Goal: Information Seeking & Learning: Learn about a topic

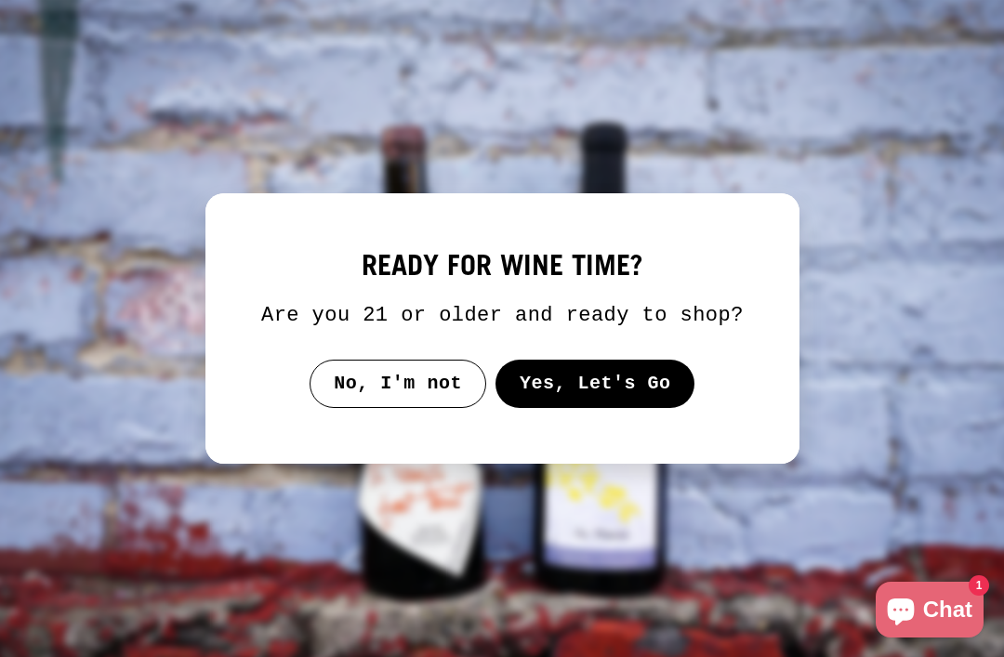
click at [620, 404] on button "Yes, Let's Go" at bounding box center [595, 384] width 200 height 48
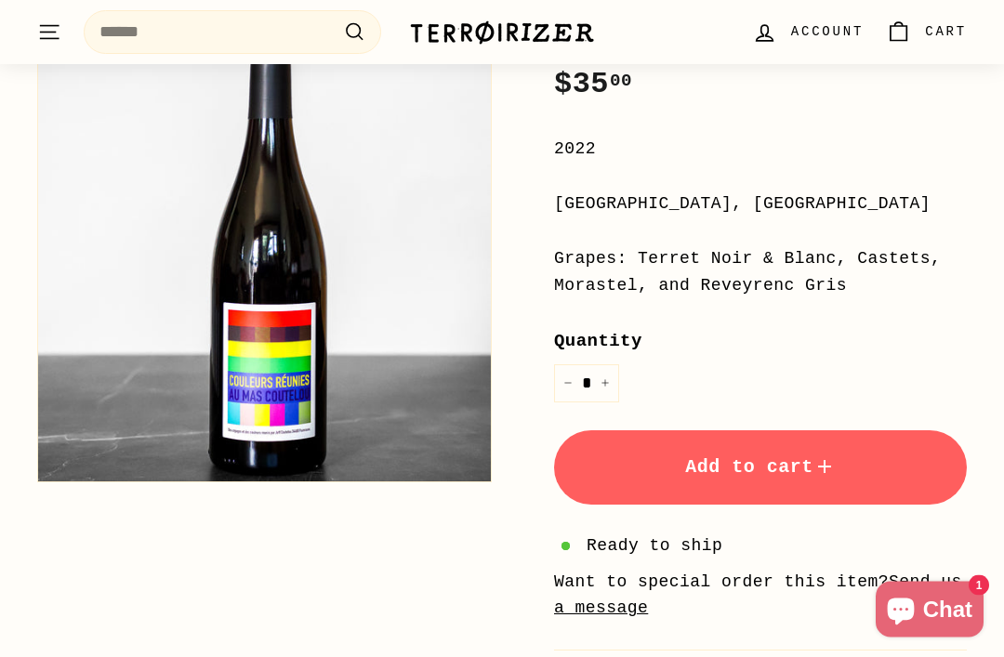
scroll to position [398, 0]
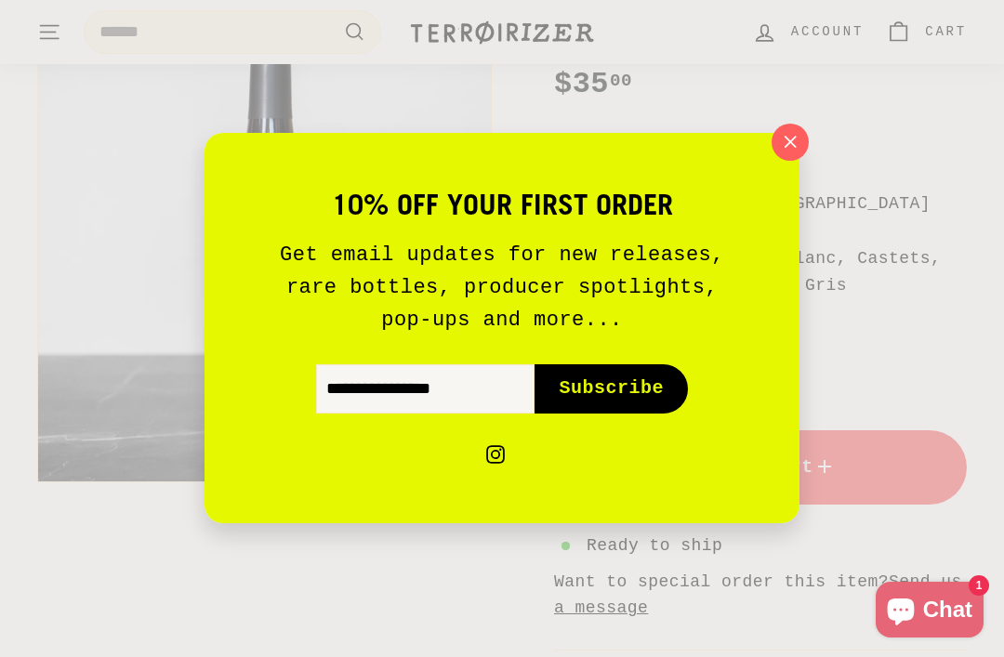
click at [808, 163] on div "10% off your first order Get email updates for new releases, rare bottles, prod…" at bounding box center [502, 328] width 1004 height 657
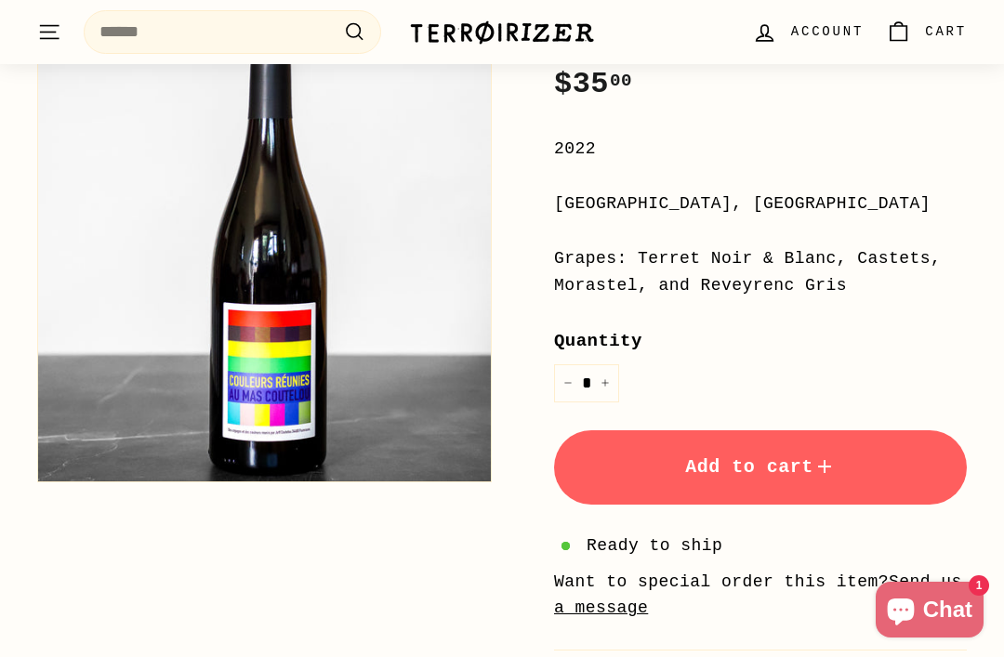
click at [754, 260] on div "Grapes: Terret Noir & Blanc, Castets, Morastel, and Reveyrenc Gris" at bounding box center [760, 272] width 413 height 54
copy div "Terret Noir & Blanc, Castets, Morastel, and Reveyrenc Gris"
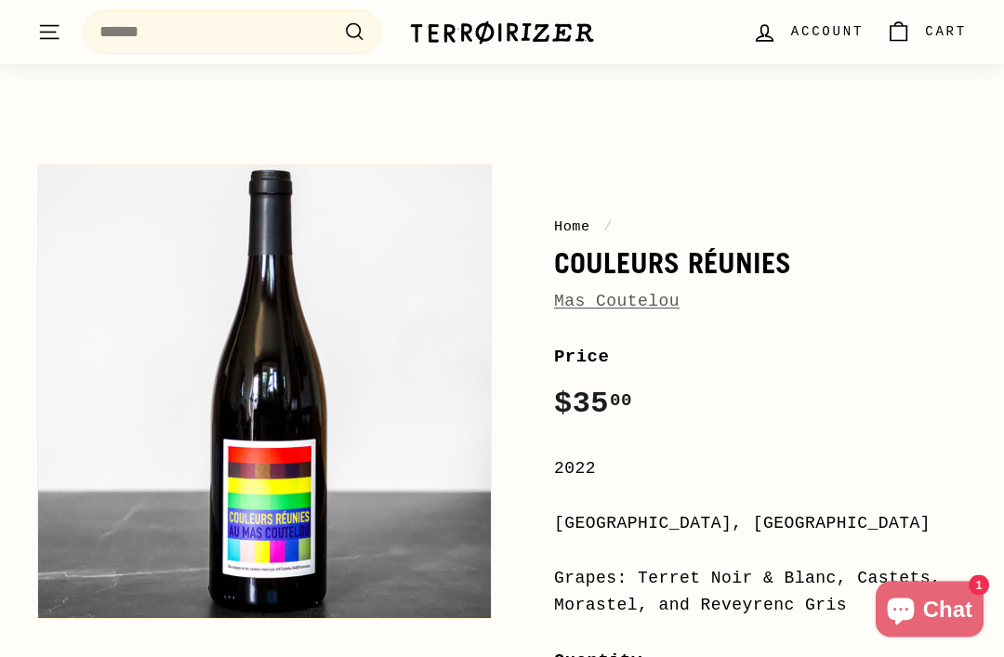
scroll to position [78, 0]
click at [693, 572] on div "Grapes: Terret Noir & Blanc, Castets, Morastel, and Reveyrenc Gris" at bounding box center [760, 592] width 413 height 54
click at [696, 567] on div "Grapes: Terret Noir & Blanc, Castets, Morastel, and Reveyrenc Gris" at bounding box center [760, 592] width 413 height 54
click at [690, 565] on div "Grapes: Terret Noir & Blanc, Castets, Morastel, and Reveyrenc Gris" at bounding box center [760, 592] width 413 height 54
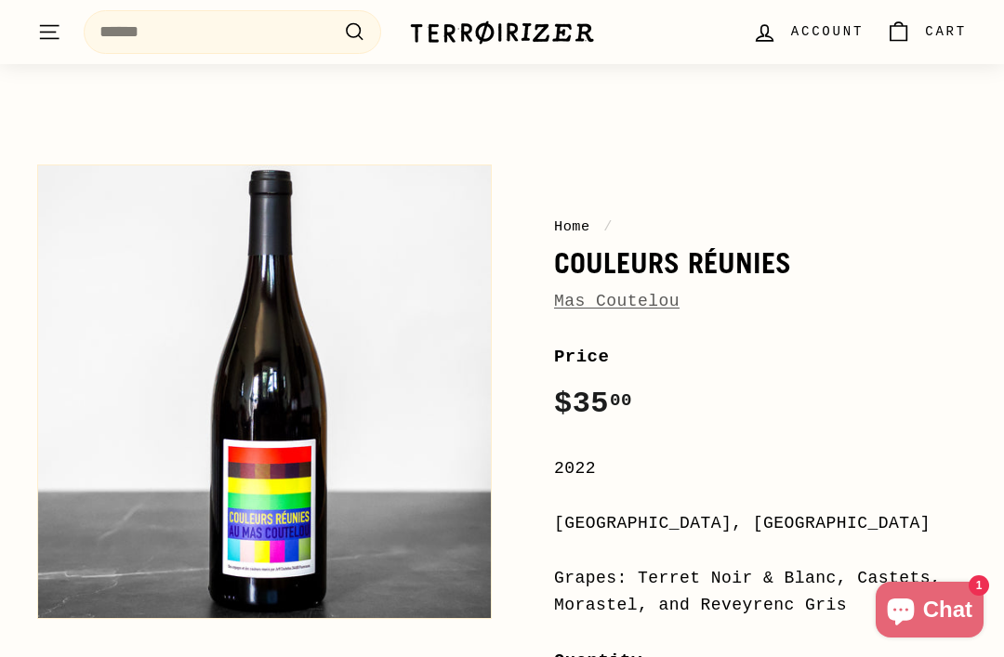
click at [904, 577] on div "Grapes: Terret Noir & Blanc, Castets, Morastel, and Reveyrenc Gris" at bounding box center [760, 592] width 413 height 54
click at [935, 457] on div "2022" at bounding box center [760, 469] width 413 height 27
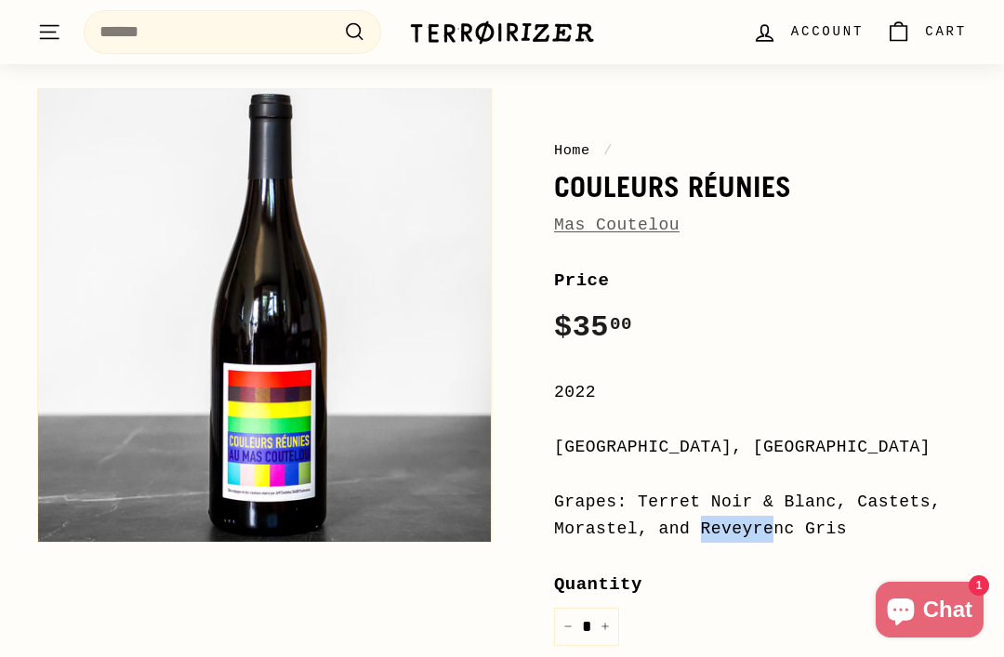
scroll to position [273, 0]
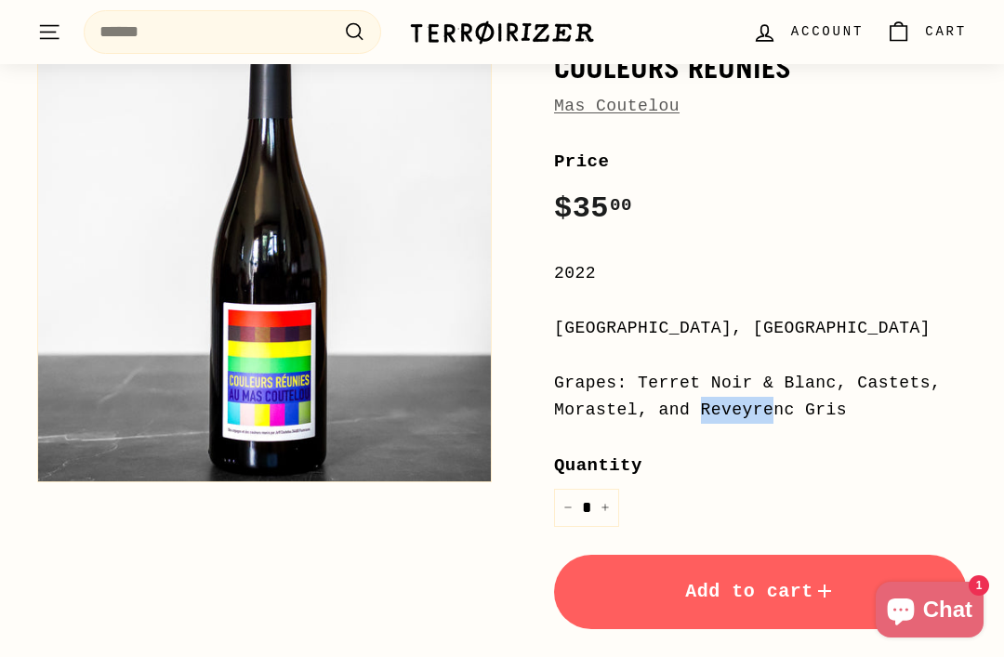
click at [912, 469] on label "Quantity" at bounding box center [760, 466] width 413 height 28
click at [619, 489] on input "*" at bounding box center [586, 508] width 65 height 38
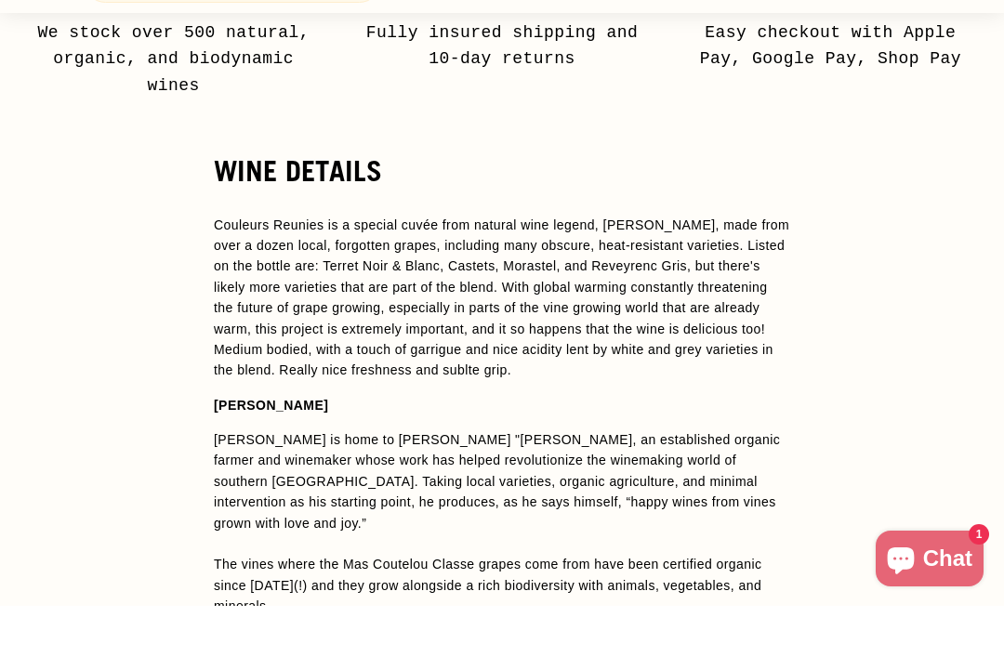
scroll to position [1482, 0]
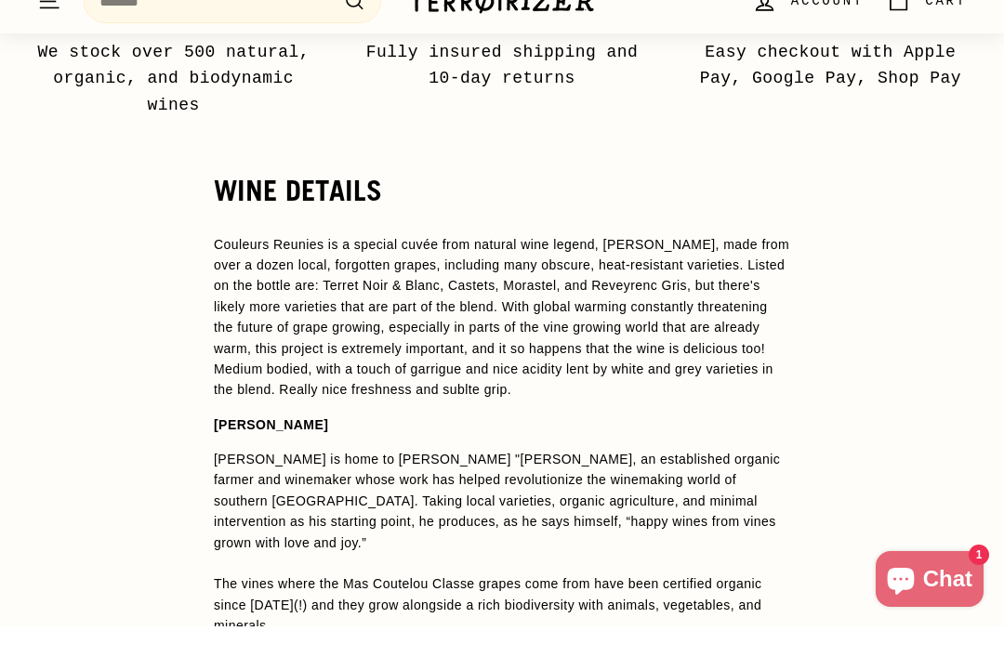
click at [449, 269] on span "Couleurs Reunies is a special cuvée from natural wine legend, [PERSON_NAME], ma…" at bounding box center [502, 348] width 576 height 161
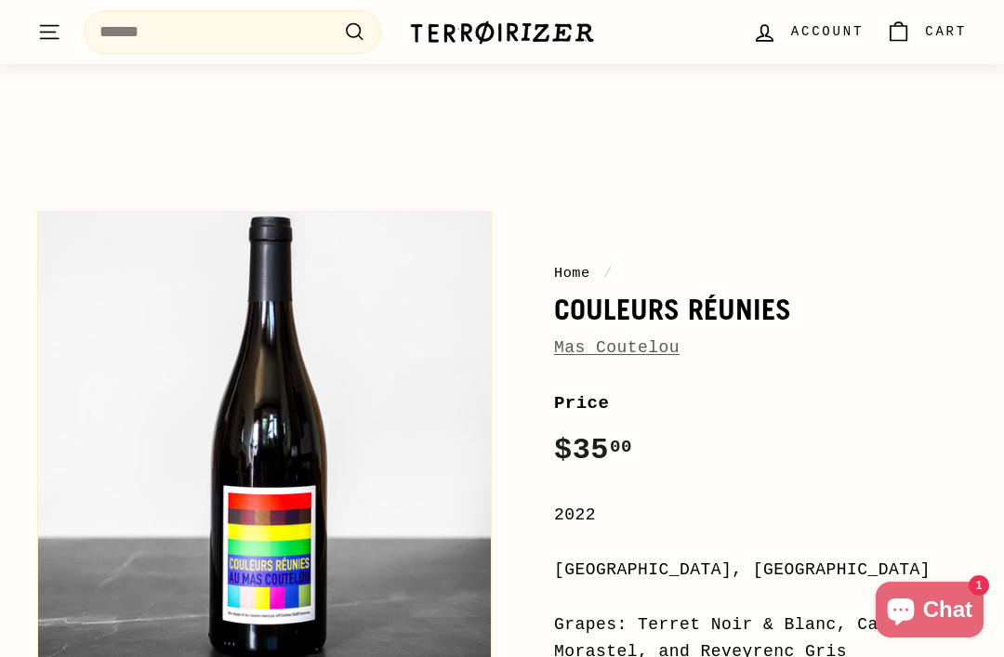
scroll to position [26, 0]
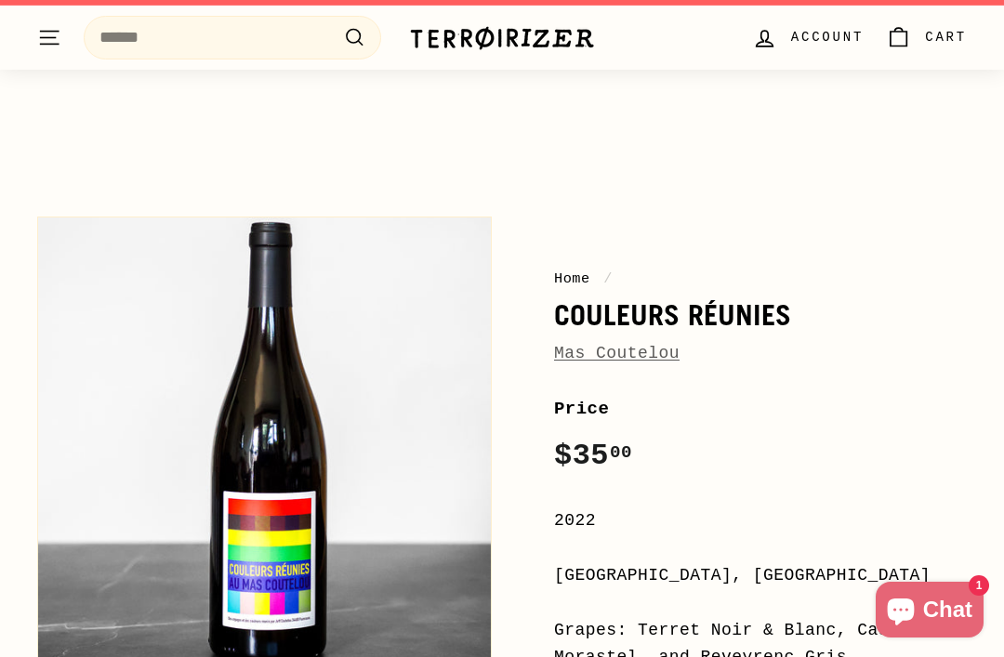
scroll to position [26, 0]
